Goal: Subscribe to service/newsletter

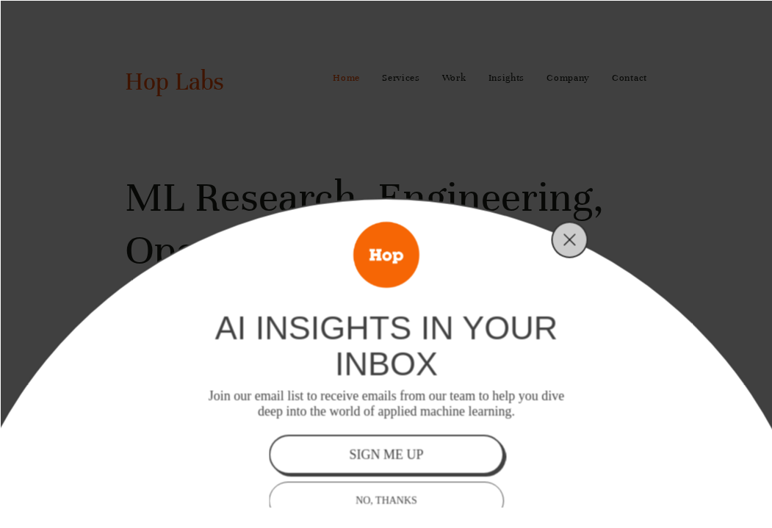
click at [395, 450] on div "sign me up" at bounding box center [386, 453] width 74 height 13
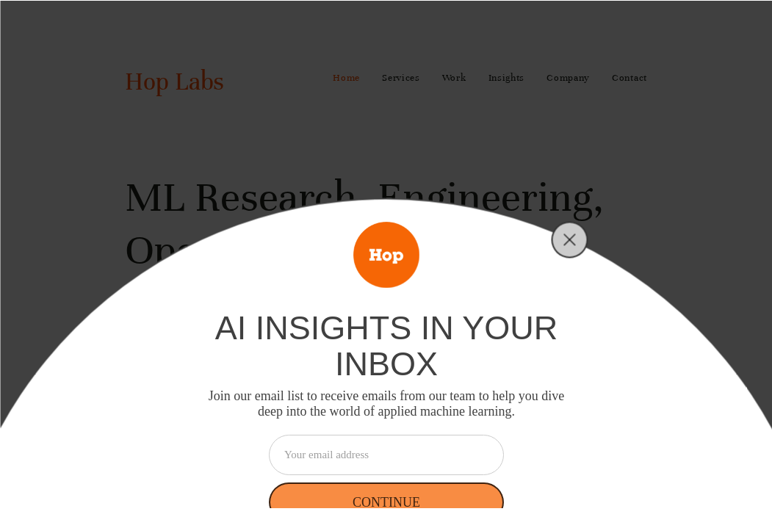
click at [395, 450] on input "email" at bounding box center [386, 454] width 235 height 40
type input "[EMAIL_ADDRESS][DOMAIN_NAME]"
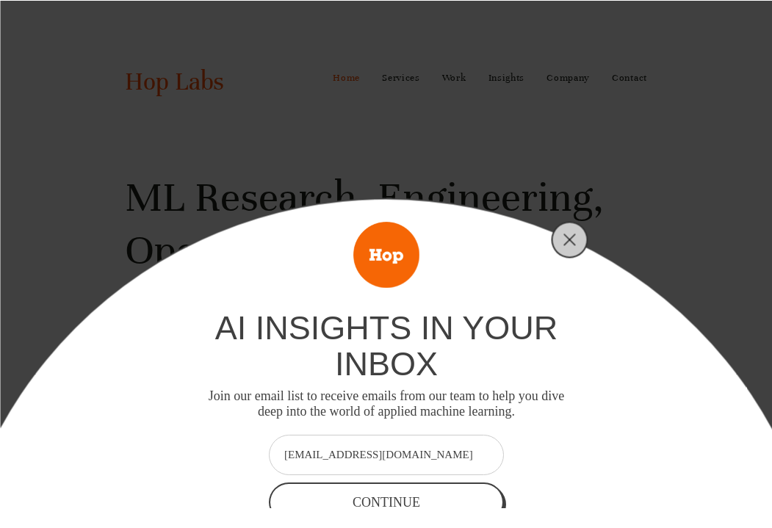
scroll to position [14, 0]
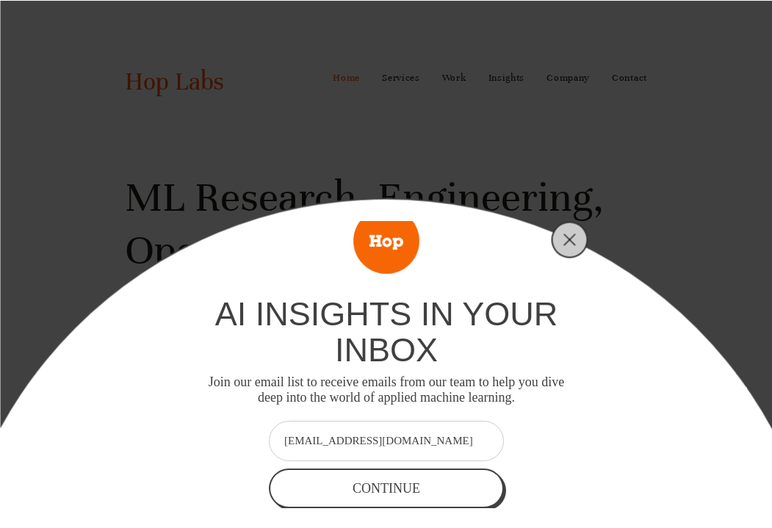
click at [392, 484] on div "Continue" at bounding box center [387, 487] width 68 height 13
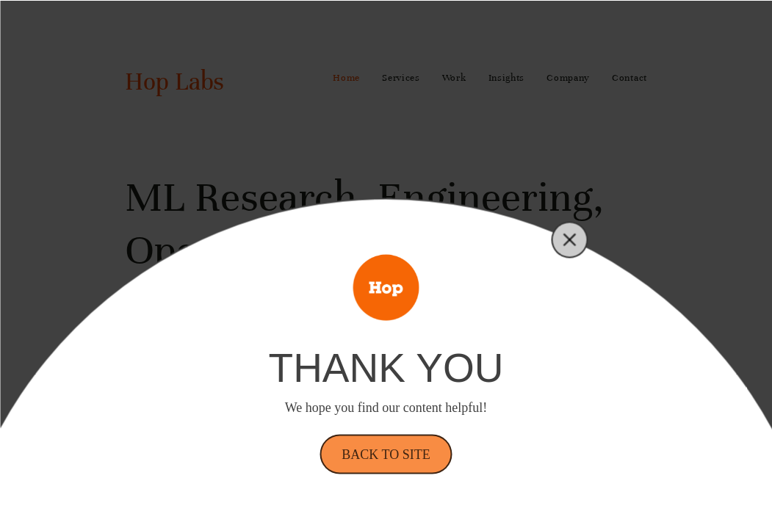
click at [570, 239] on line "Close" at bounding box center [569, 239] width 10 height 10
